Goal: Transaction & Acquisition: Purchase product/service

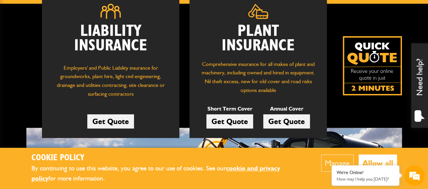
scroll to position [113, 0]
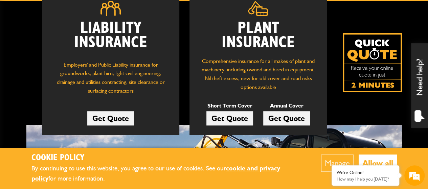
click at [294, 118] on link "Get Quote" at bounding box center [286, 118] width 47 height 14
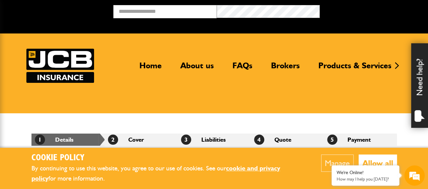
click at [379, 159] on button "Allow all" at bounding box center [378, 163] width 38 height 17
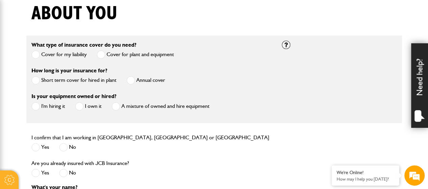
scroll to position [188, 0]
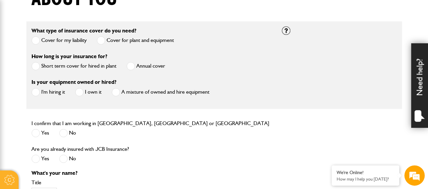
click at [132, 63] on span at bounding box center [131, 66] width 8 height 8
click at [139, 94] on label "A mixture of owned and hire equipment" at bounding box center [161, 92] width 98 height 8
click at [40, 131] on label "Yes" at bounding box center [40, 133] width 18 height 8
click at [71, 164] on div "No" at bounding box center [67, 159] width 17 height 11
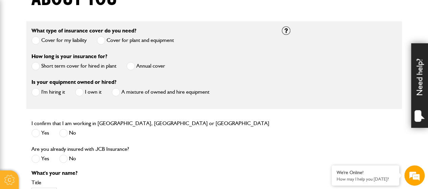
click at [62, 158] on span at bounding box center [63, 159] width 8 height 8
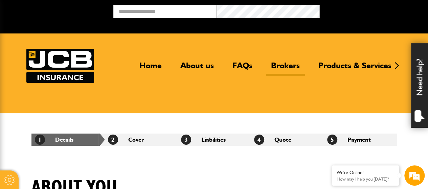
click at [288, 63] on link "Brokers" at bounding box center [285, 69] width 39 height 16
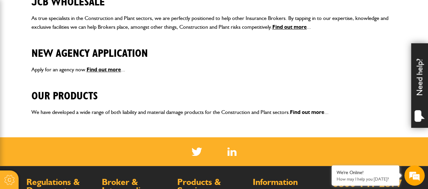
click at [303, 114] on link "Find out more" at bounding box center [307, 112] width 35 height 6
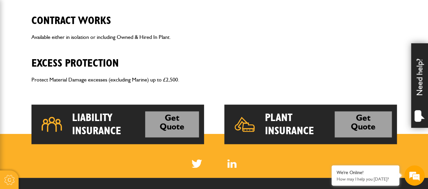
scroll to position [504, 0]
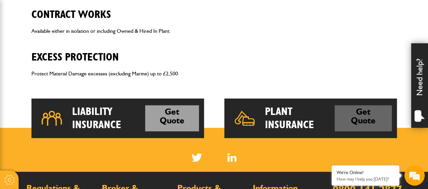
click at [370, 126] on link "Get Quote" at bounding box center [363, 118] width 57 height 26
